Goal: Understand process/instructions

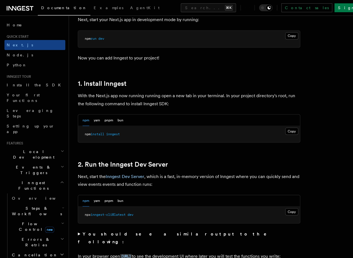
scroll to position [272, 0]
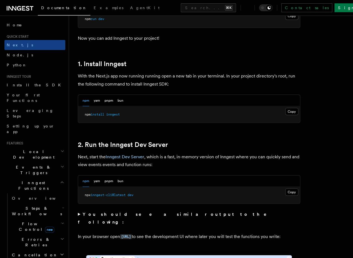
click at [109, 197] on span "inngest-cli@latest" at bounding box center [108, 195] width 35 height 4
copy span "npx inngest-cli@latest dev"
click at [110, 183] on button "pnpm" at bounding box center [109, 180] width 9 height 11
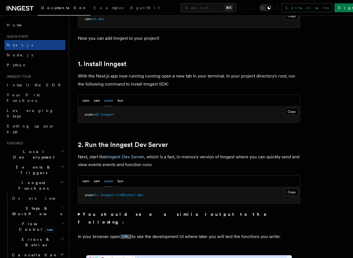
click at [107, 194] on span "inngest-cli@latest" at bounding box center [117, 195] width 35 height 4
copy span "pnpm dlx inngest-cli@latest dev"
click at [84, 182] on button "npm" at bounding box center [86, 180] width 7 height 11
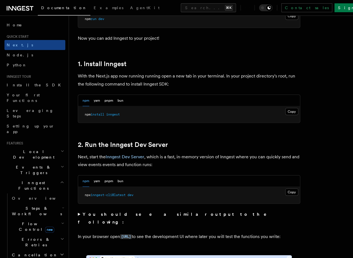
click at [98, 194] on span "inngest-cli@latest" at bounding box center [108, 195] width 35 height 4
copy span "npx inngest-cli@latest dev"
